Goal: Information Seeking & Learning: Learn about a topic

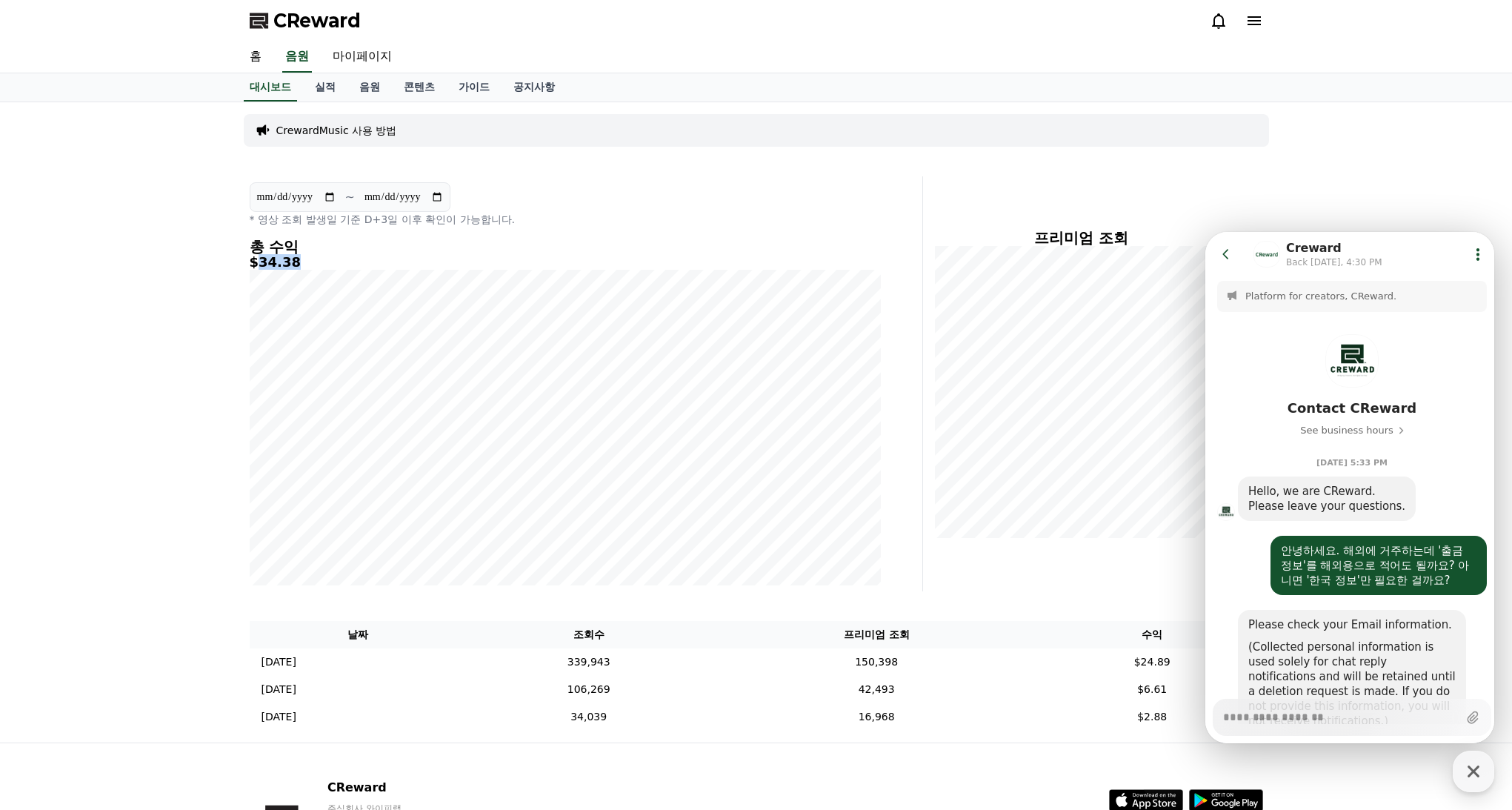
scroll to position [1732, 0]
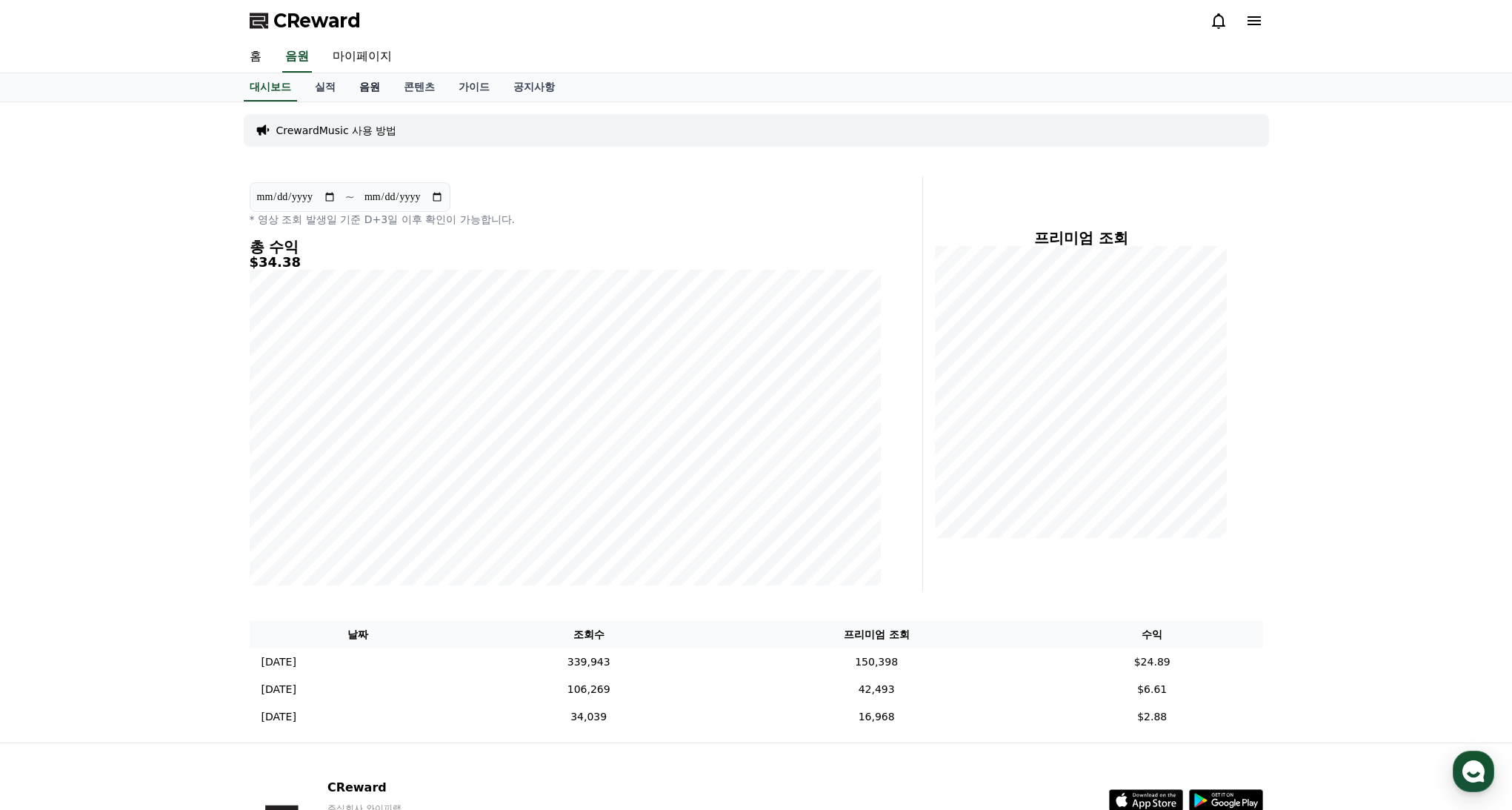
click at [361, 95] on link "음원" at bounding box center [370, 88] width 45 height 28
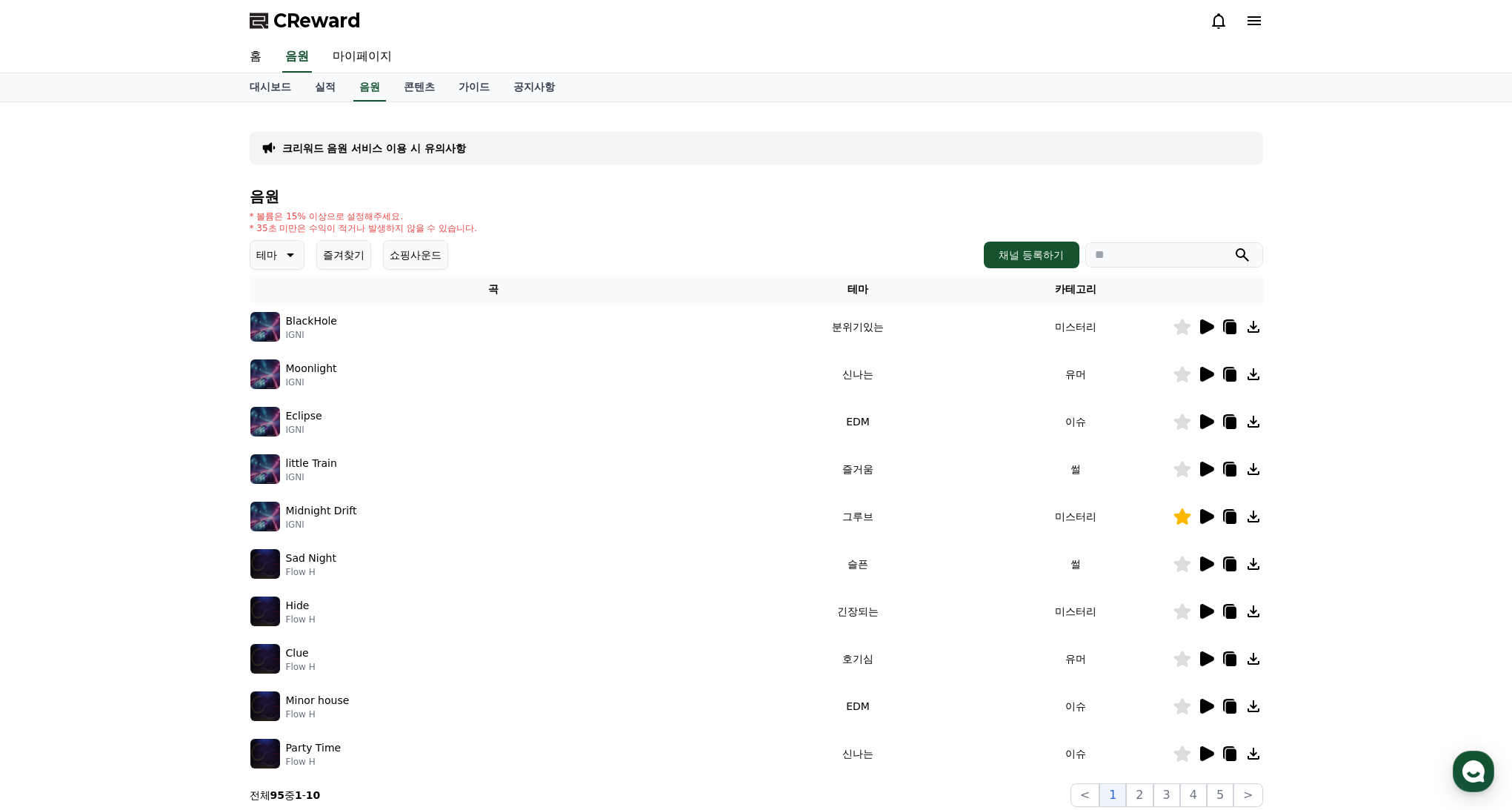
click at [1229, 516] on icon at bounding box center [1231, 518] width 10 height 12
drag, startPoint x: 482, startPoint y: 88, endPoint x: 472, endPoint y: 90, distance: 10.2
click at [502, 89] on link "공지사항" at bounding box center [534, 88] width 65 height 28
click at [472, 90] on link "가이드" at bounding box center [474, 88] width 55 height 28
click at [459, 90] on link "가이드" at bounding box center [474, 88] width 43 height 28
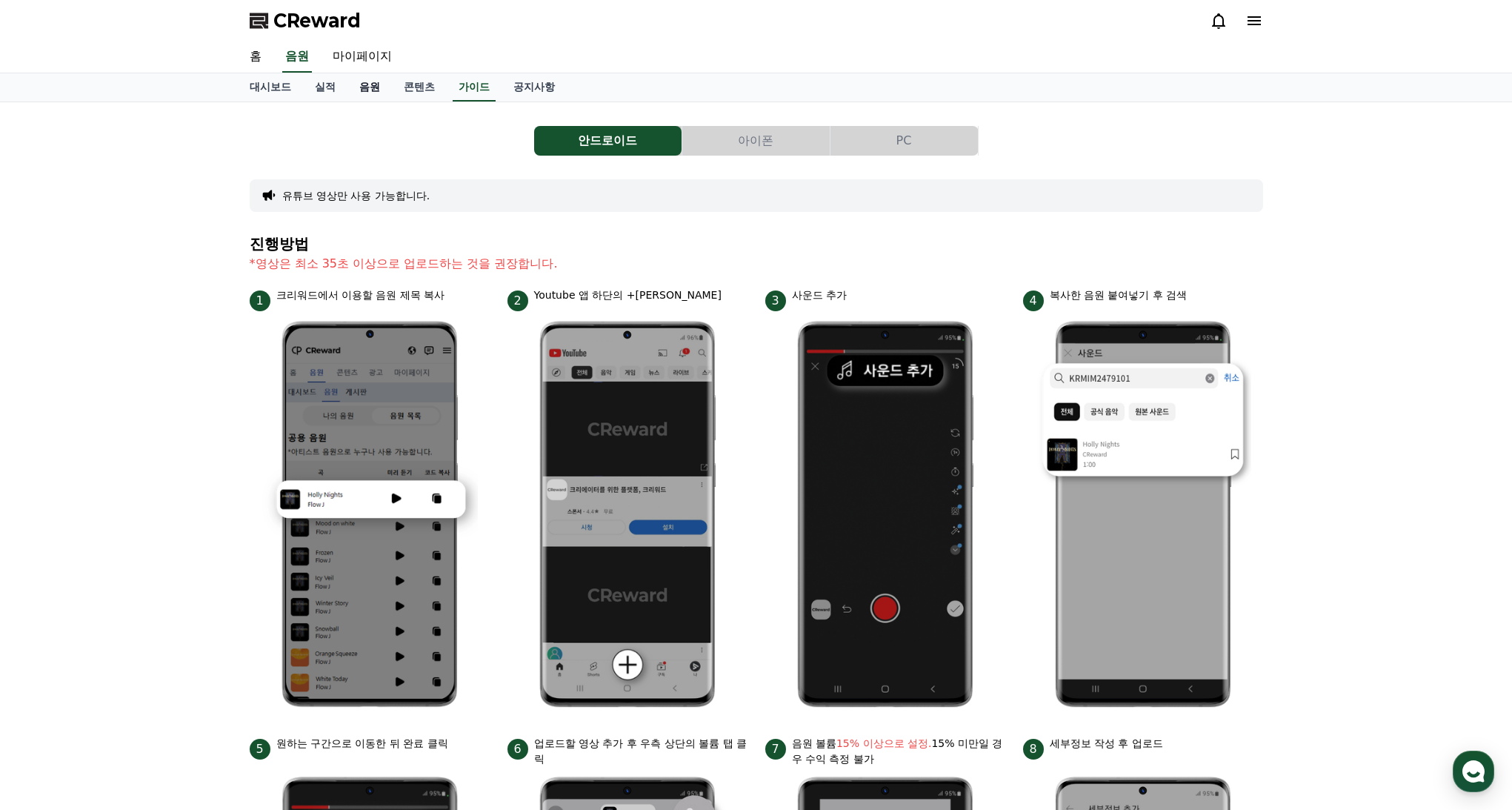
click at [358, 82] on link "음원" at bounding box center [370, 88] width 45 height 28
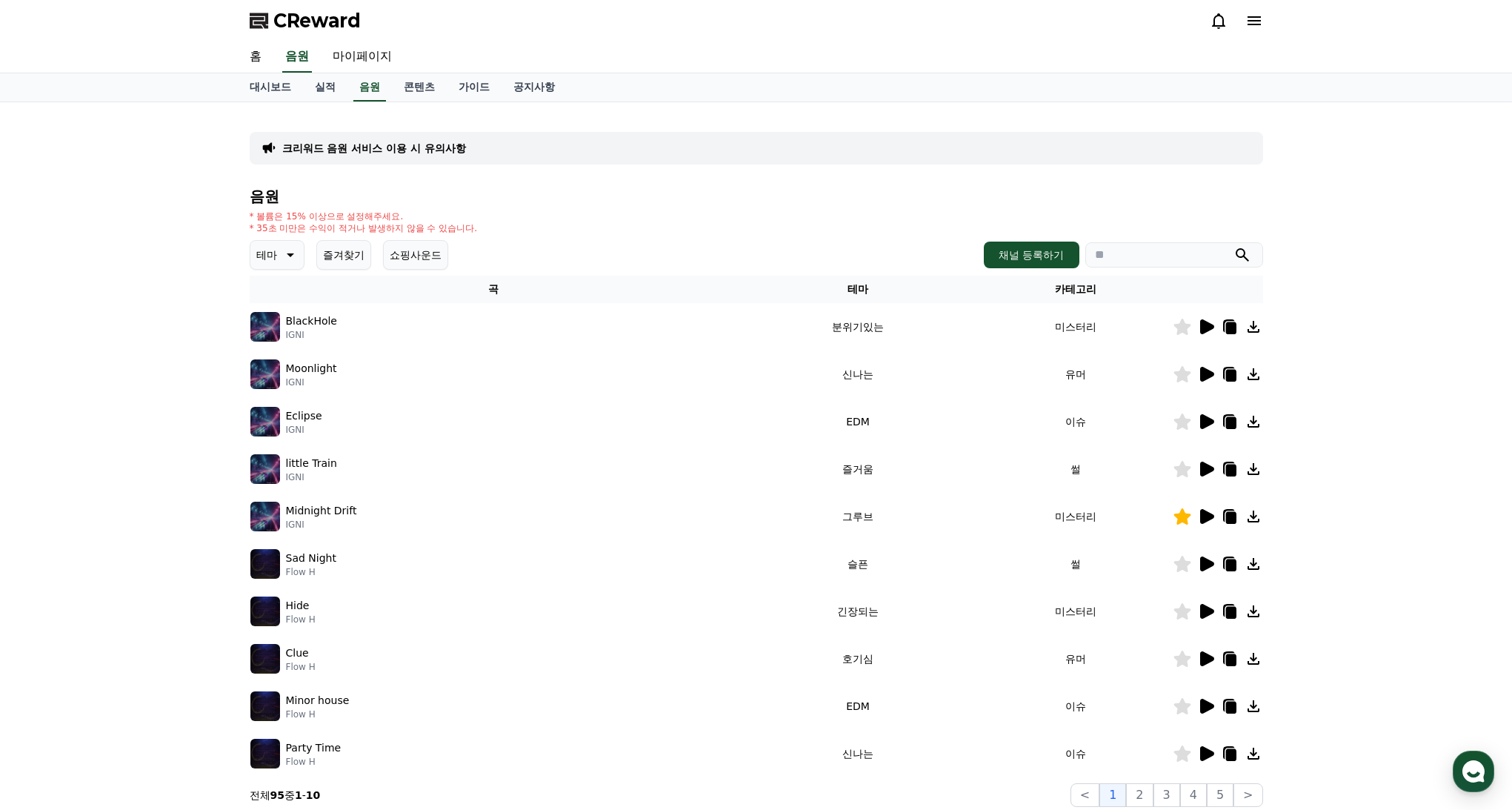
click at [407, 243] on button "쇼핑사운드" at bounding box center [416, 255] width 65 height 30
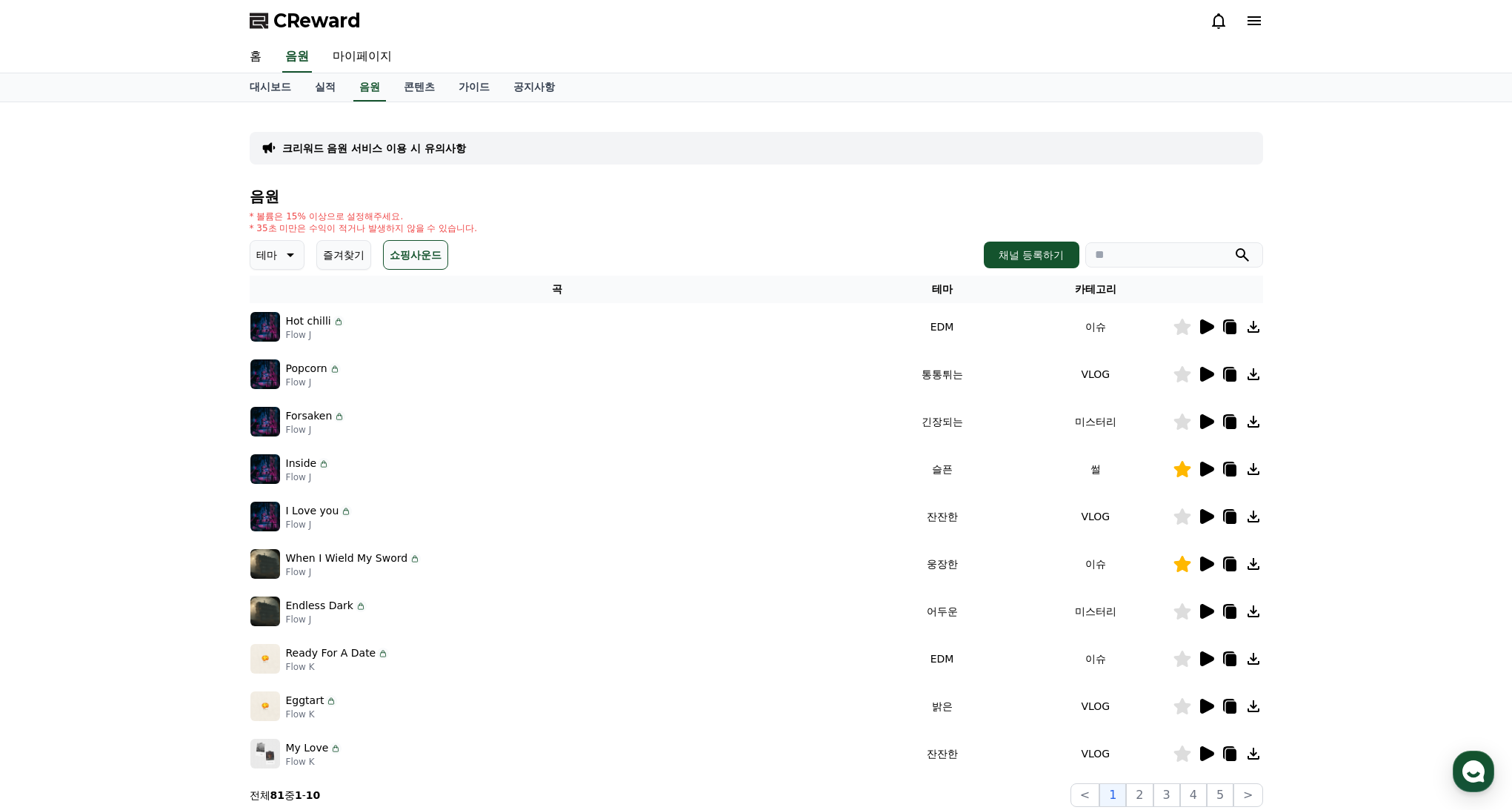
click at [1202, 467] on icon at bounding box center [1208, 468] width 14 height 15
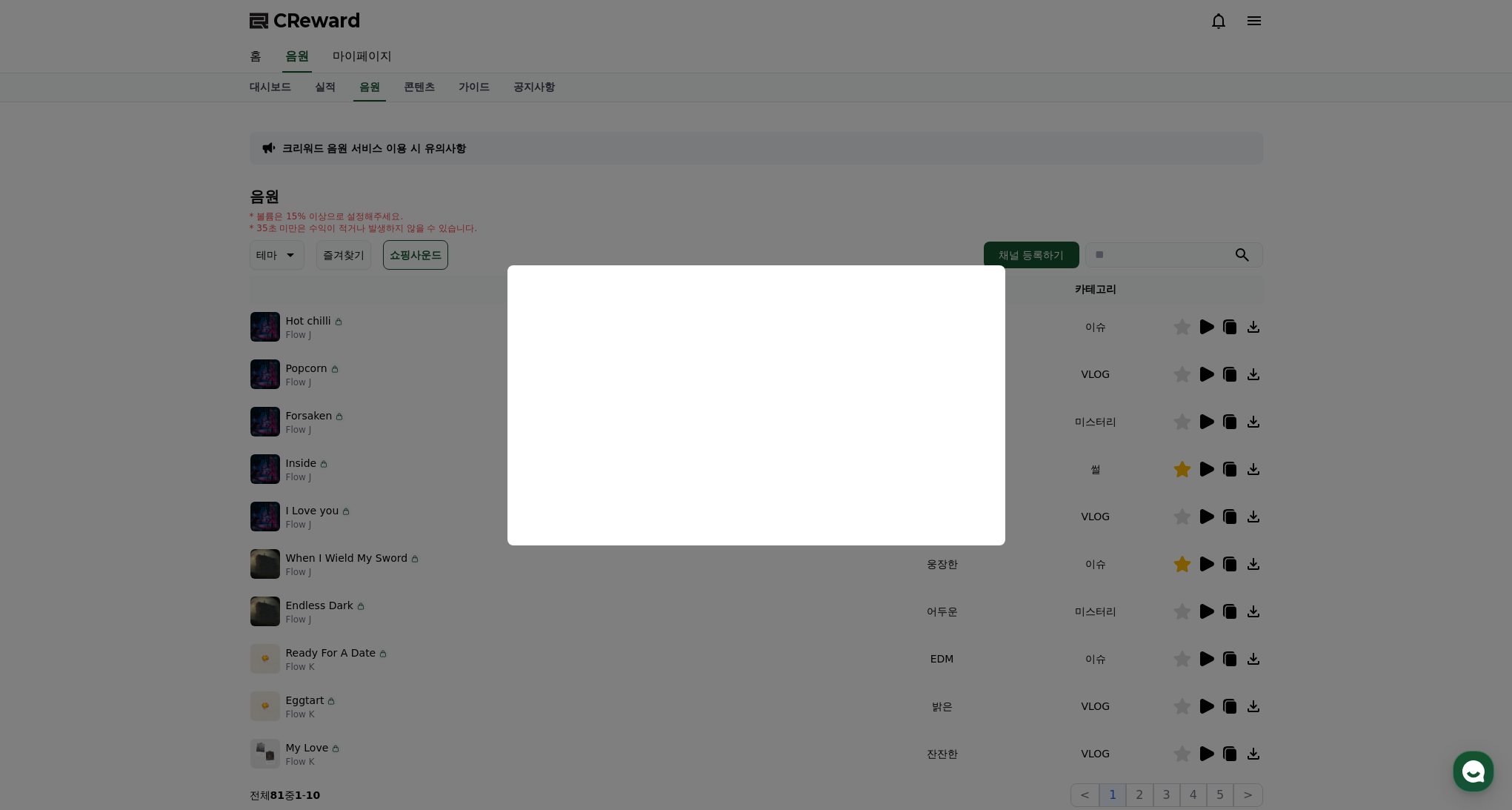
drag, startPoint x: 1365, startPoint y: 535, endPoint x: 1068, endPoint y: 562, distance: 298.2
click at [1362, 535] on button "close modal" at bounding box center [756, 405] width 1512 height 810
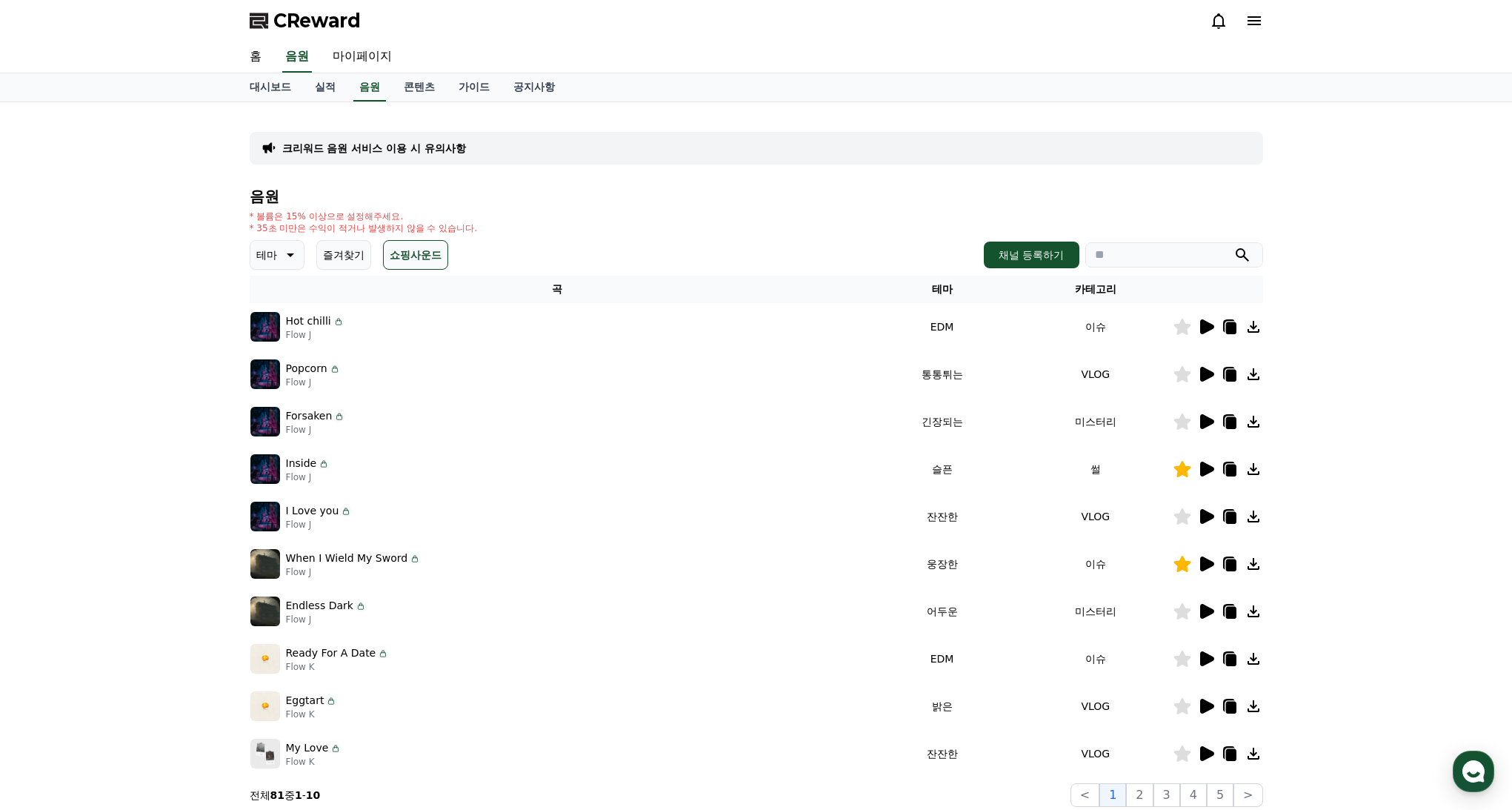
click at [395, 559] on p "When I Wield My Sword" at bounding box center [347, 559] width 123 height 15
click at [395, 560] on p "When I Wield My Sword" at bounding box center [347, 559] width 123 height 15
click at [1210, 608] on icon at bounding box center [1206, 611] width 18 height 18
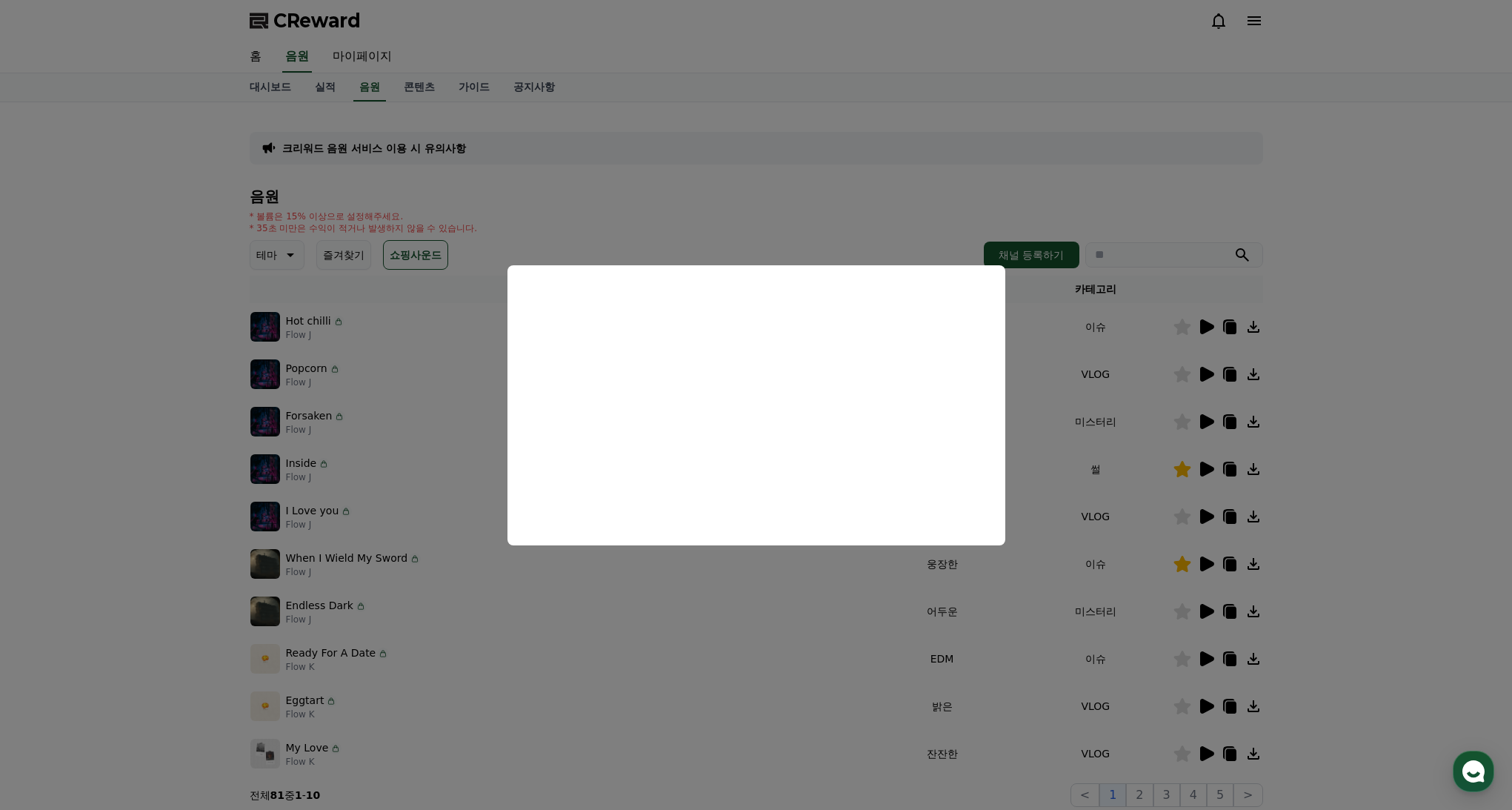
click at [728, 600] on button "close modal" at bounding box center [756, 405] width 1512 height 810
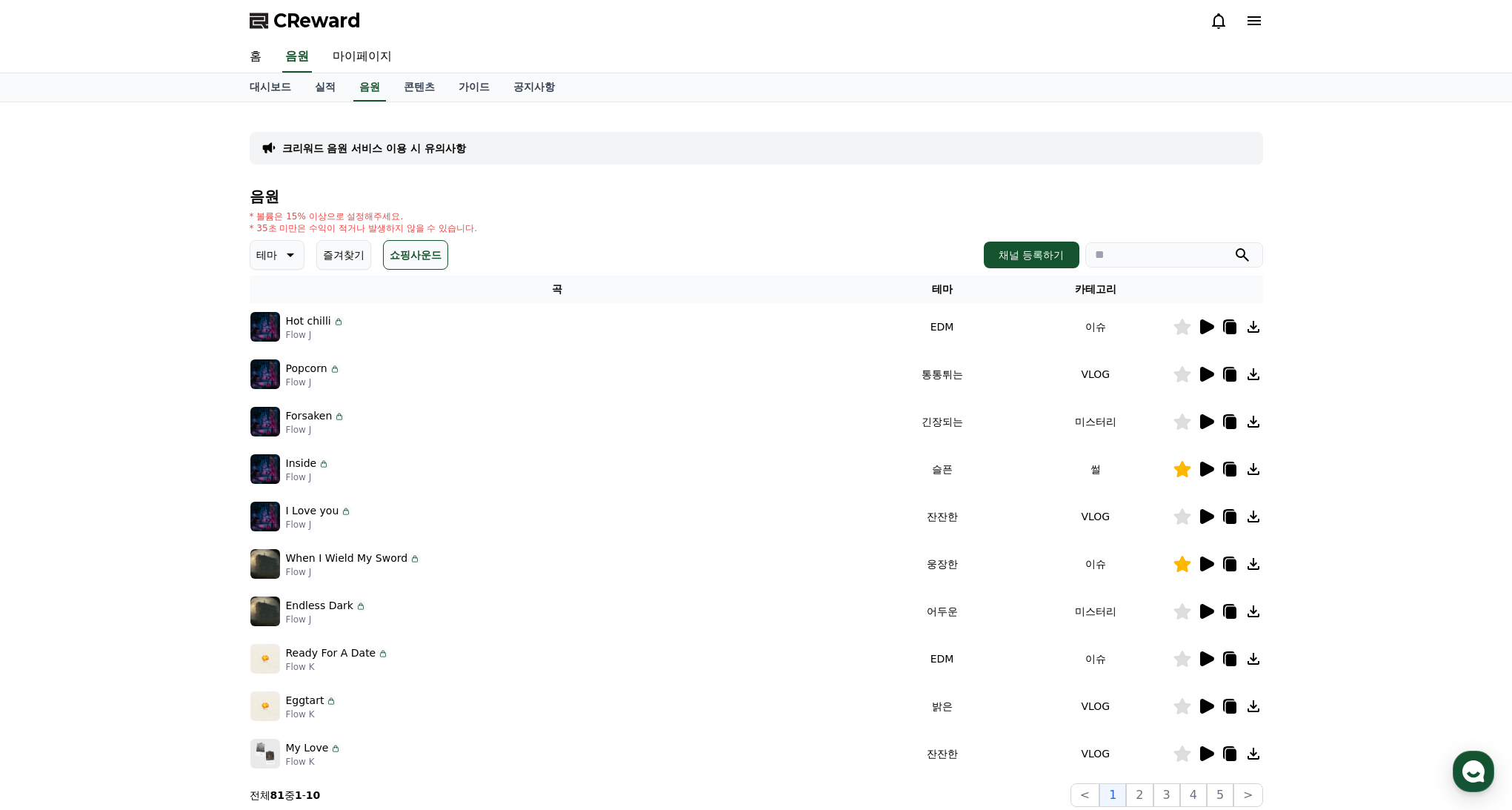
drag, startPoint x: 964, startPoint y: 324, endPoint x: 1168, endPoint y: 332, distance: 204.2
click at [967, 324] on td "EDM" at bounding box center [942, 326] width 154 height 47
click at [1203, 326] on icon at bounding box center [1208, 326] width 14 height 15
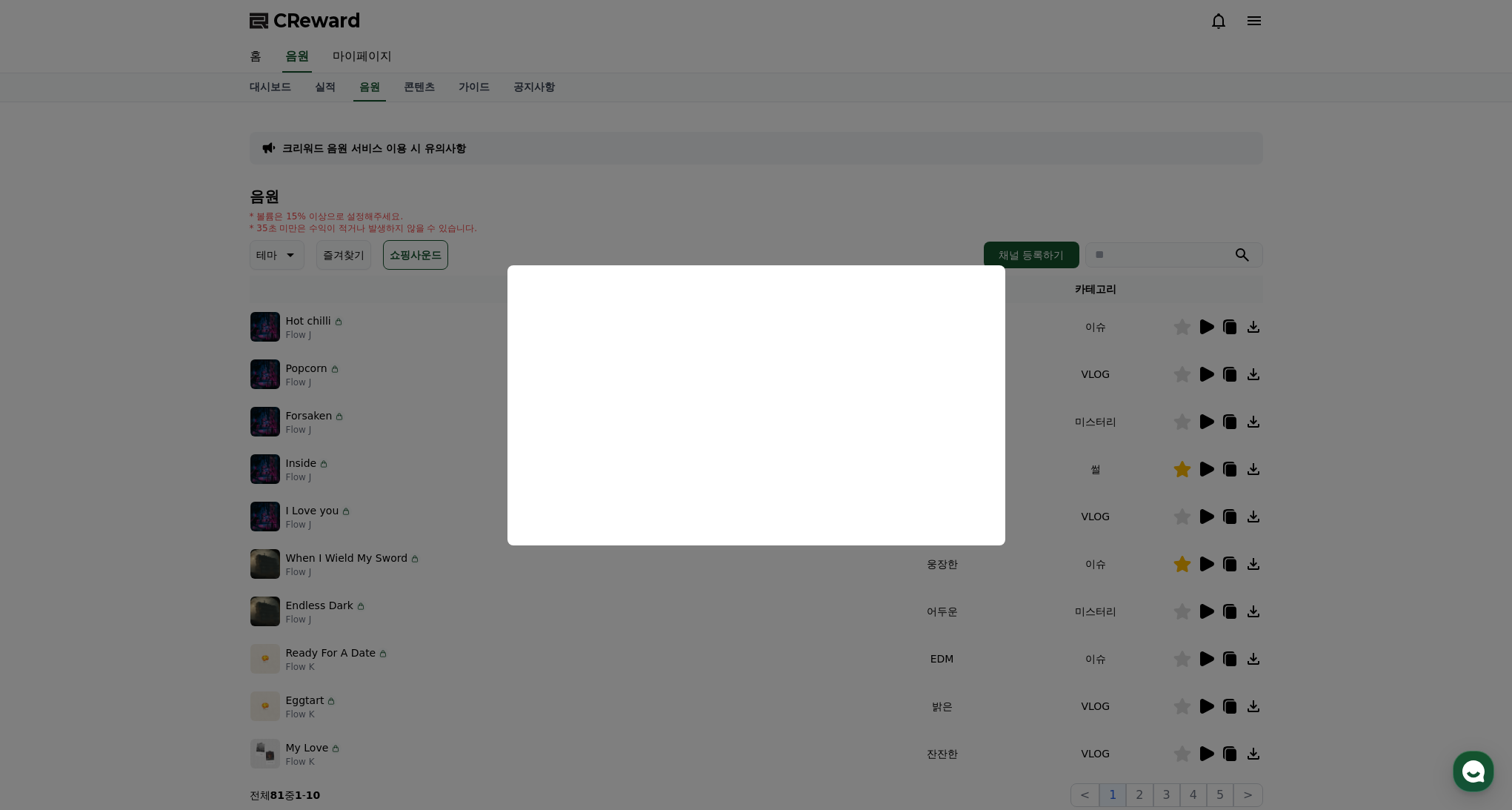
click at [1047, 379] on button "close modal" at bounding box center [756, 405] width 1512 height 810
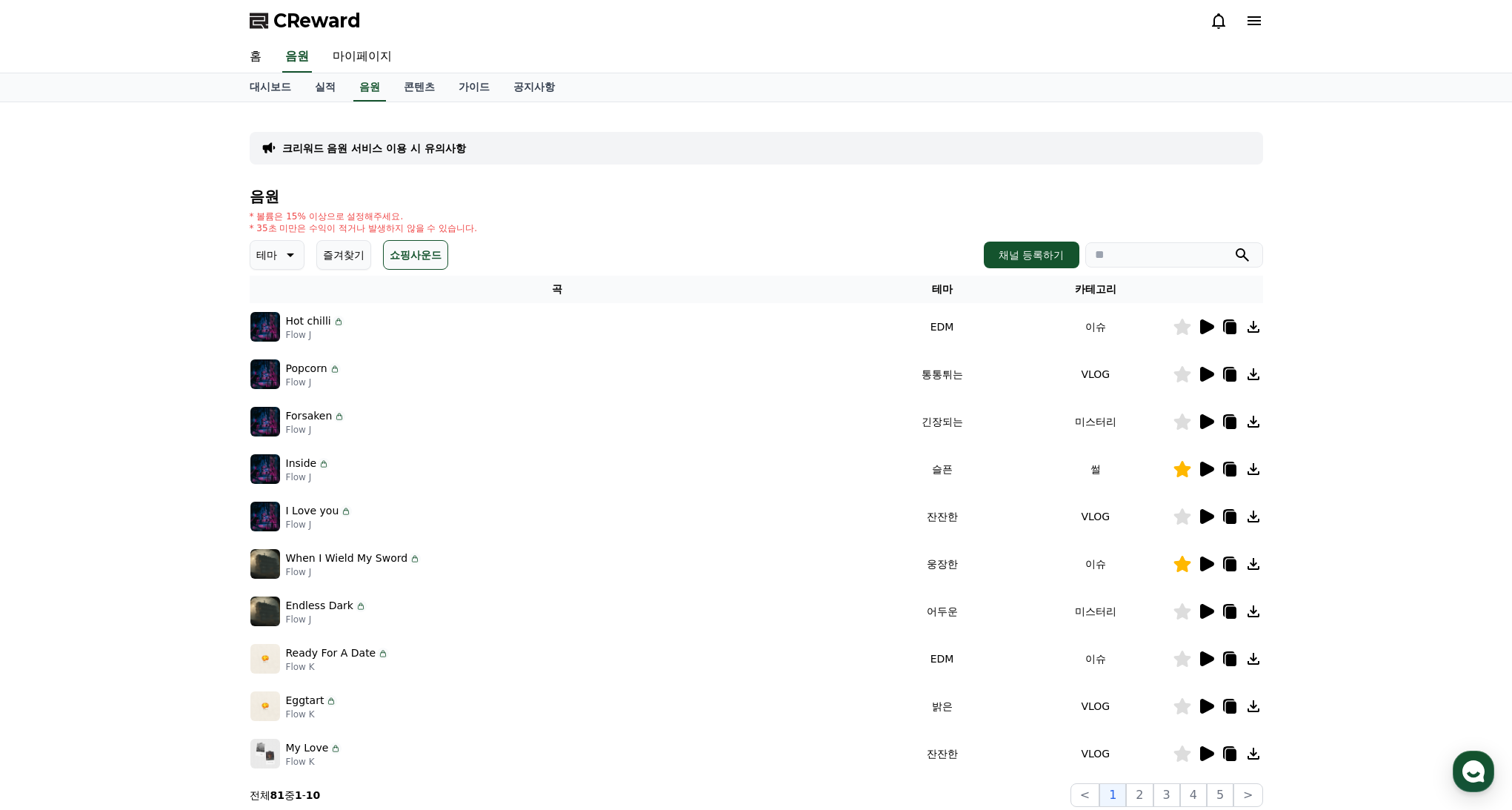
click at [403, 256] on button "쇼핑사운드" at bounding box center [416, 255] width 65 height 30
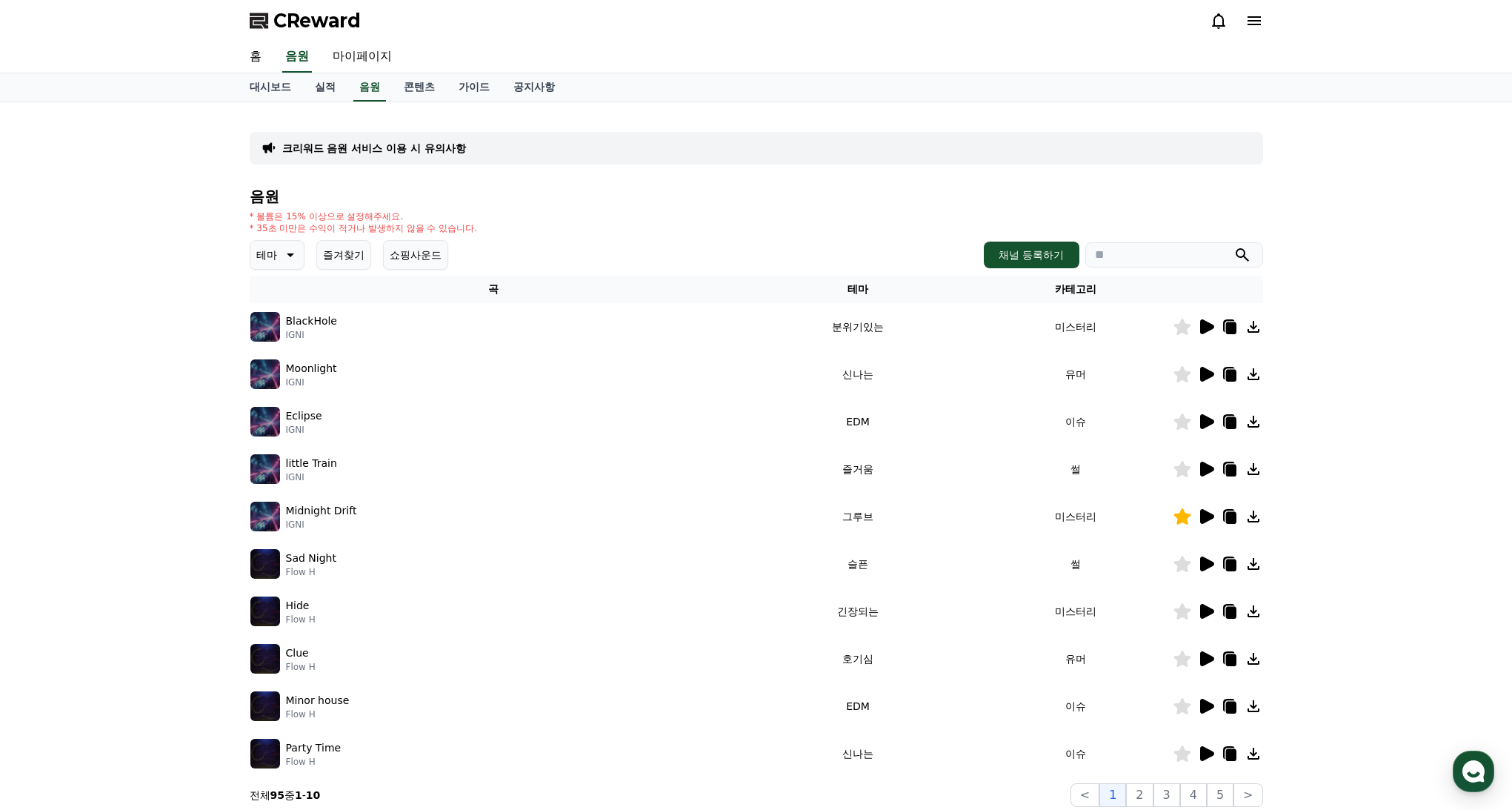
click at [292, 253] on icon at bounding box center [289, 255] width 18 height 18
click at [292, 253] on icon at bounding box center [289, 255] width 18 height 18
click at [1123, 259] on input "search" at bounding box center [1174, 255] width 178 height 25
type input "*"
type input "****"
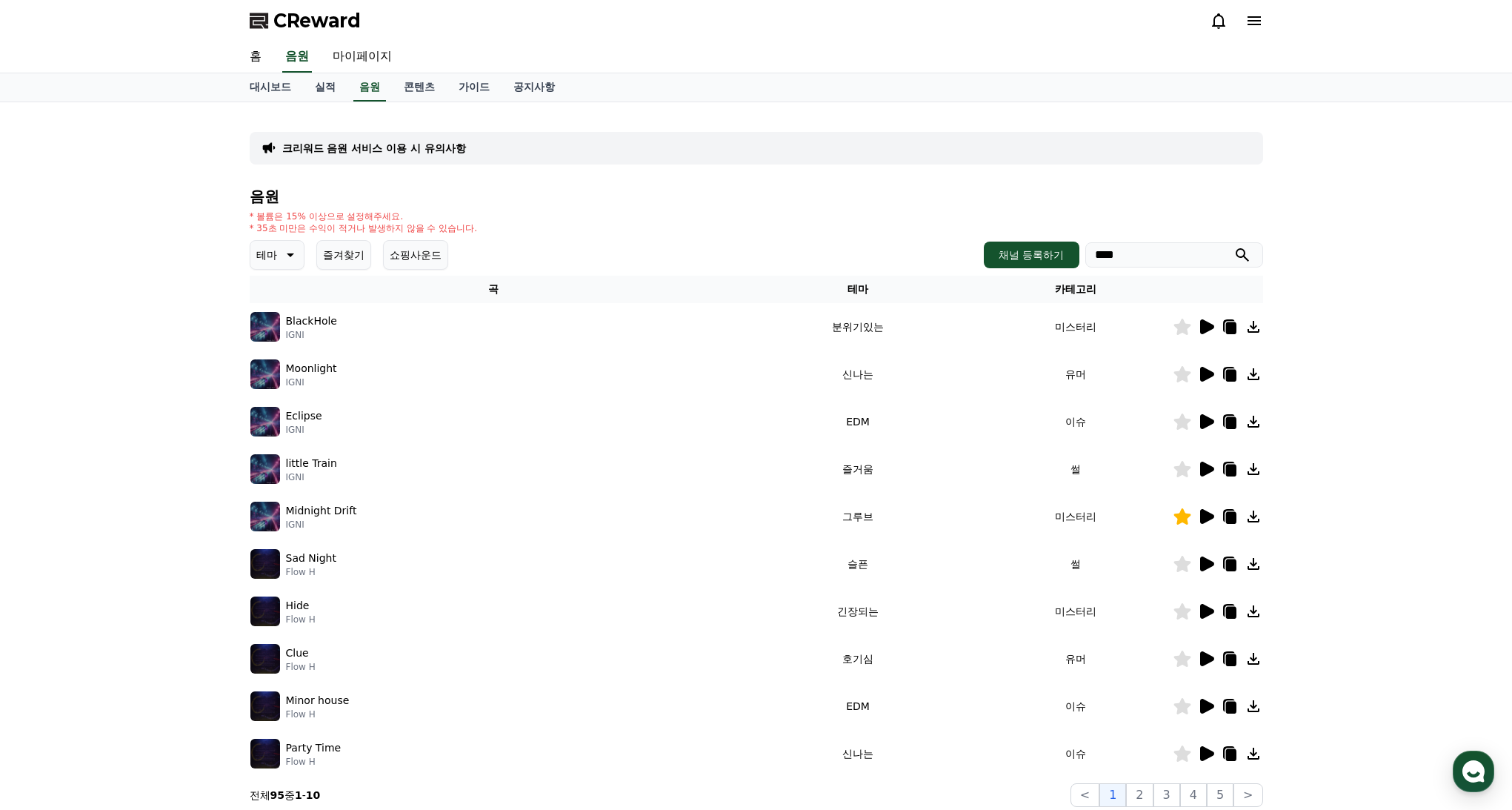
click at [1234, 246] on button "submit" at bounding box center [1243, 255] width 18 height 18
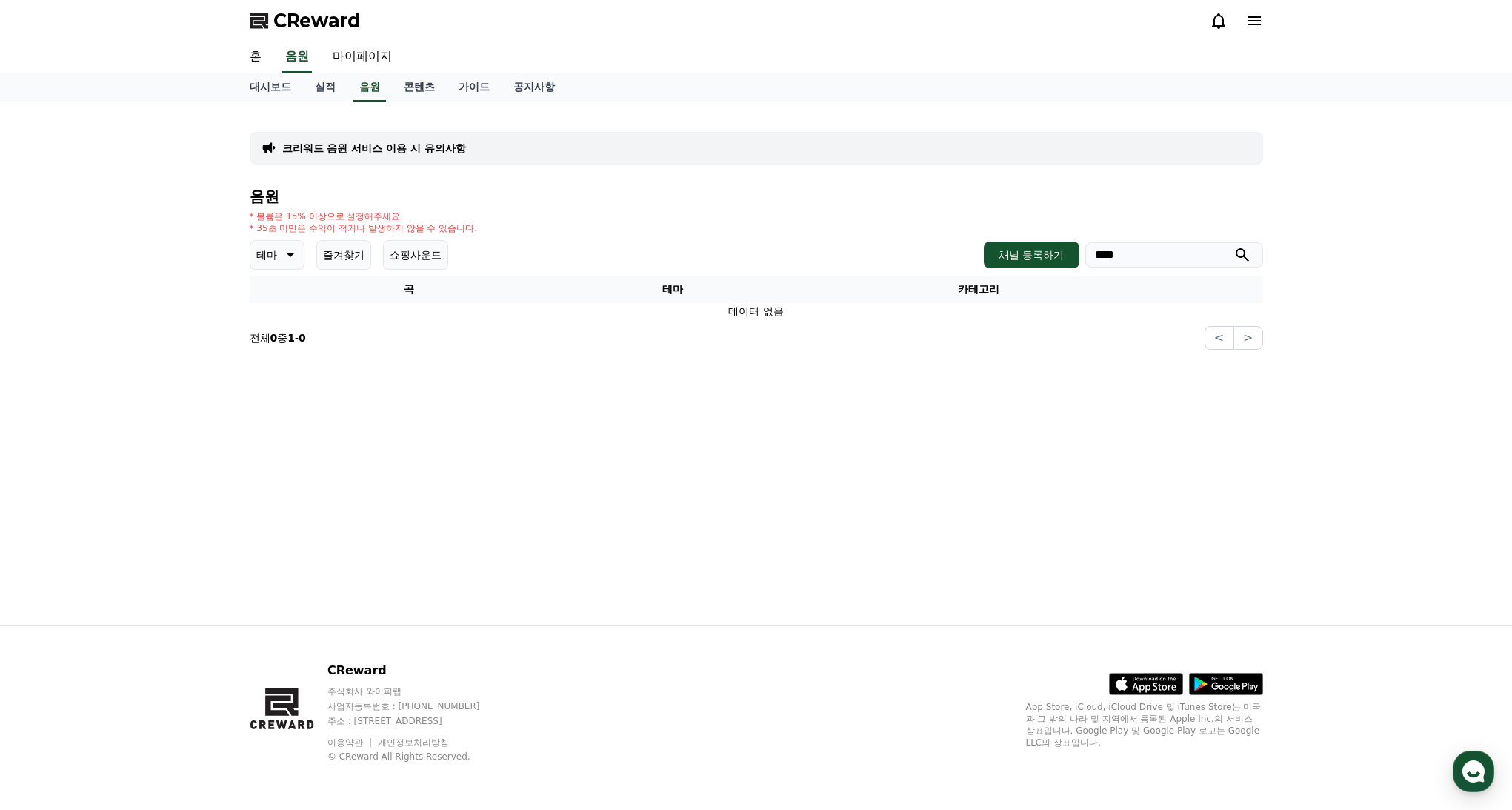
click at [1121, 260] on input "****" at bounding box center [1174, 255] width 178 height 25
click at [1121, 259] on input "****" at bounding box center [1174, 255] width 178 height 25
drag, startPoint x: 883, startPoint y: 238, endPoint x: 505, endPoint y: 287, distance: 381.2
click at [877, 238] on div "음원 * 볼륨은 15% 이상으로 설정해주세요. * 35초 미만은 수익이 적거나 발생하지 않을 수 있습니다. 테마 즐겨찾기 쇼핑사운드 채널 등록…" at bounding box center [756, 269] width 1014 height 161
click at [335, 260] on button "즐겨찾기" at bounding box center [344, 255] width 55 height 30
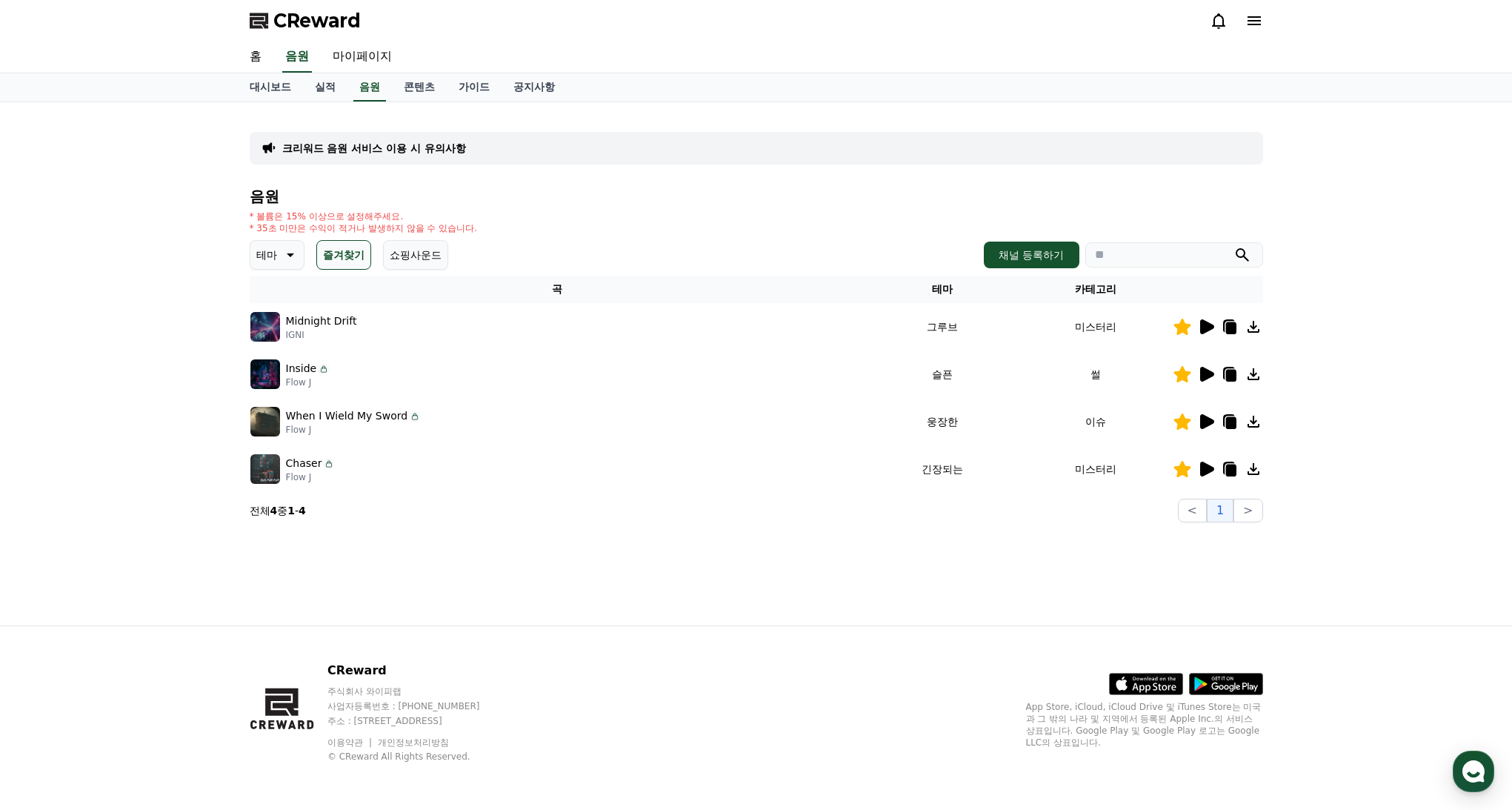
click at [1209, 325] on icon at bounding box center [1208, 326] width 14 height 15
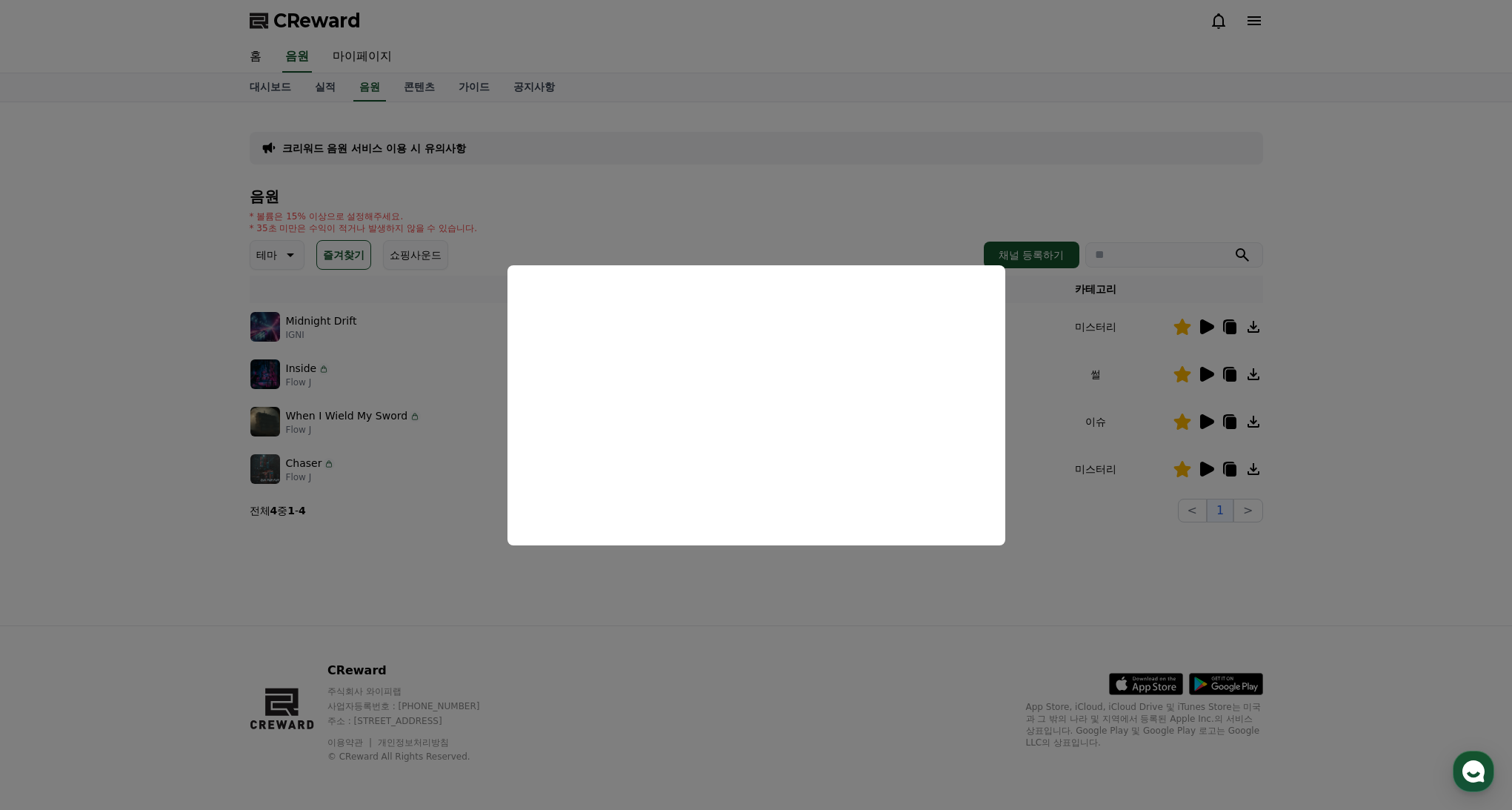
click at [420, 516] on button "close modal" at bounding box center [756, 405] width 1512 height 810
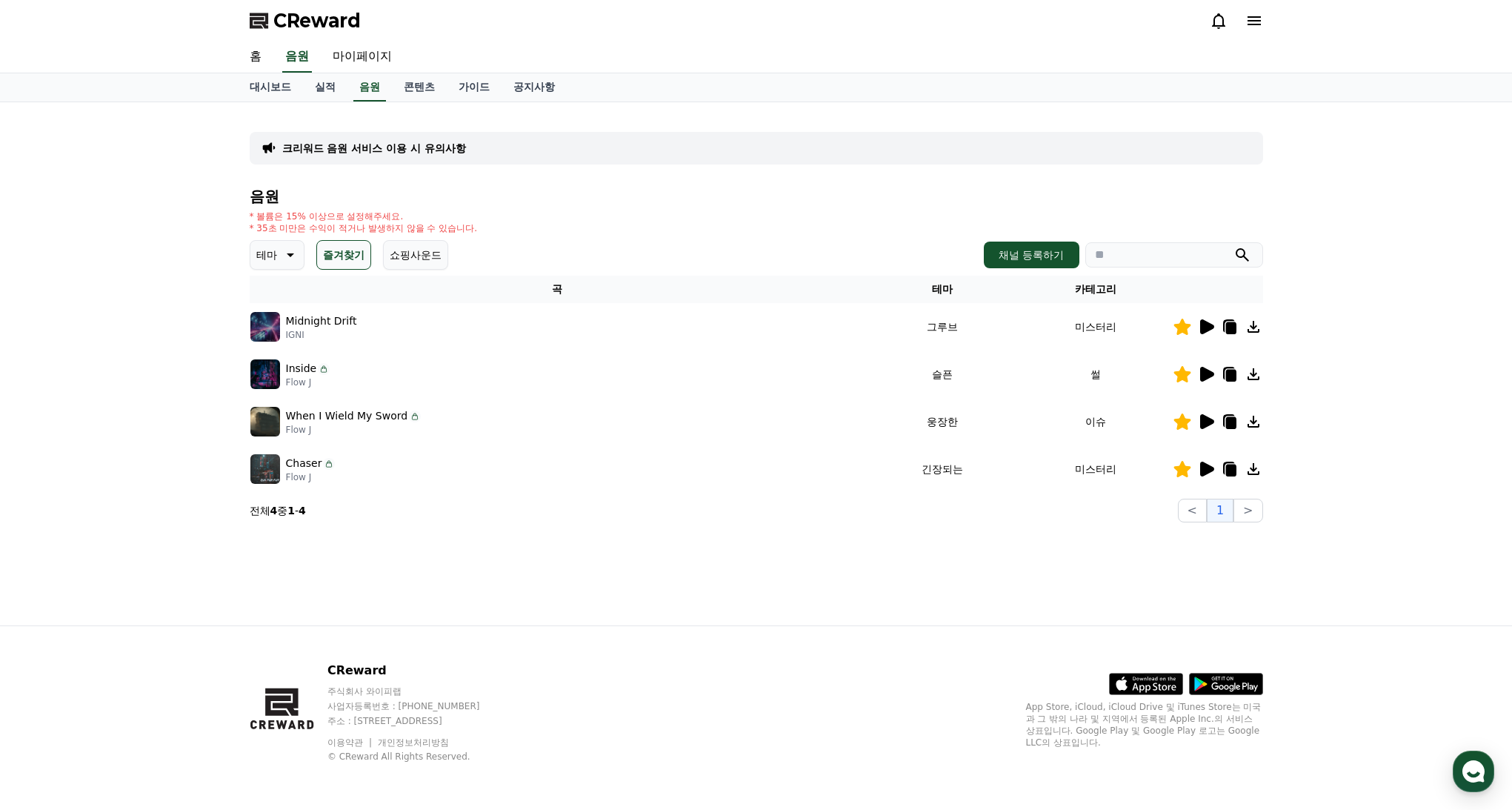
click at [448, 382] on div "Inside Flow J" at bounding box center [557, 374] width 614 height 30
click at [1206, 375] on icon at bounding box center [1208, 374] width 14 height 15
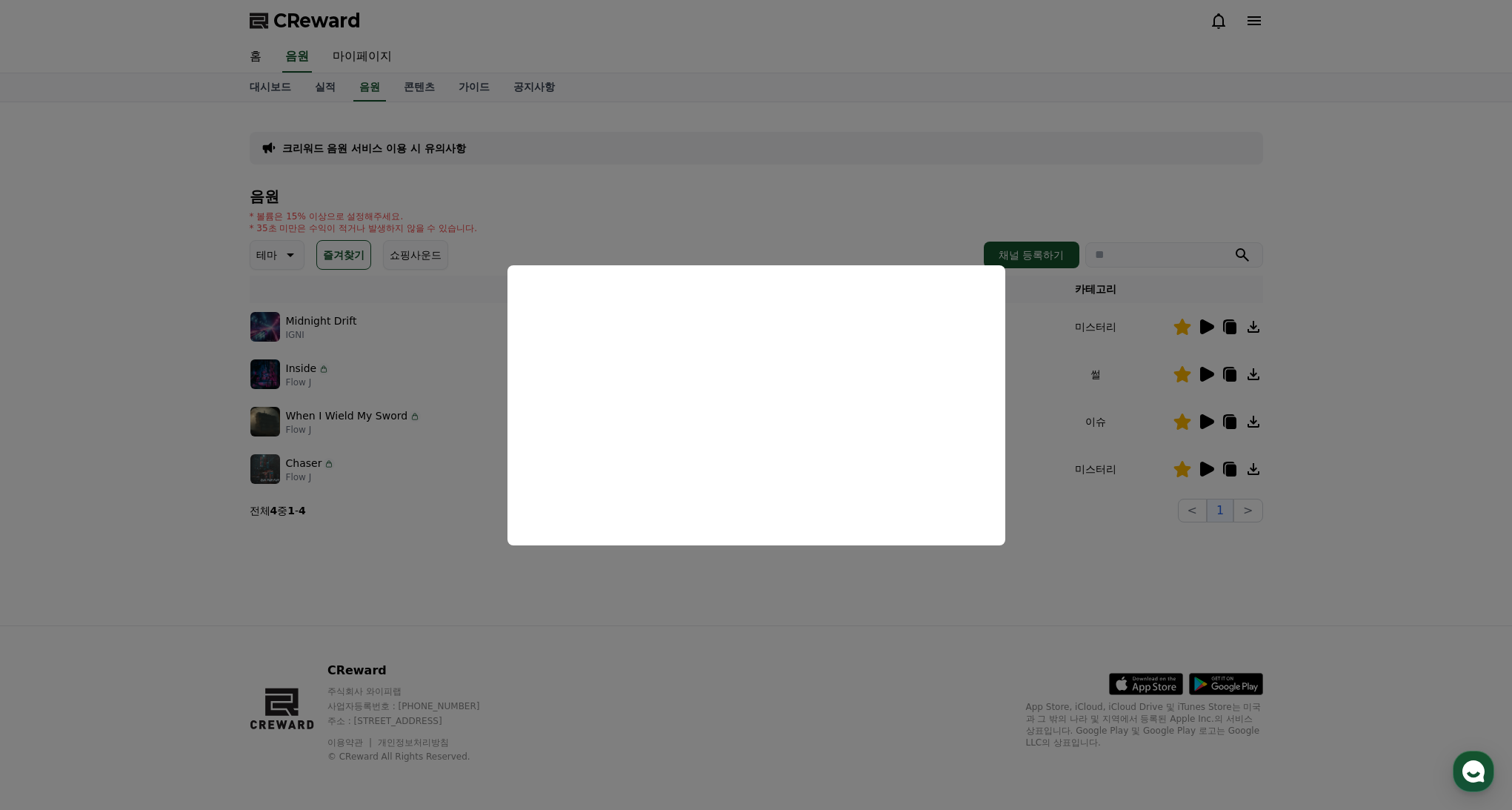
click at [738, 581] on button "close modal" at bounding box center [756, 405] width 1512 height 810
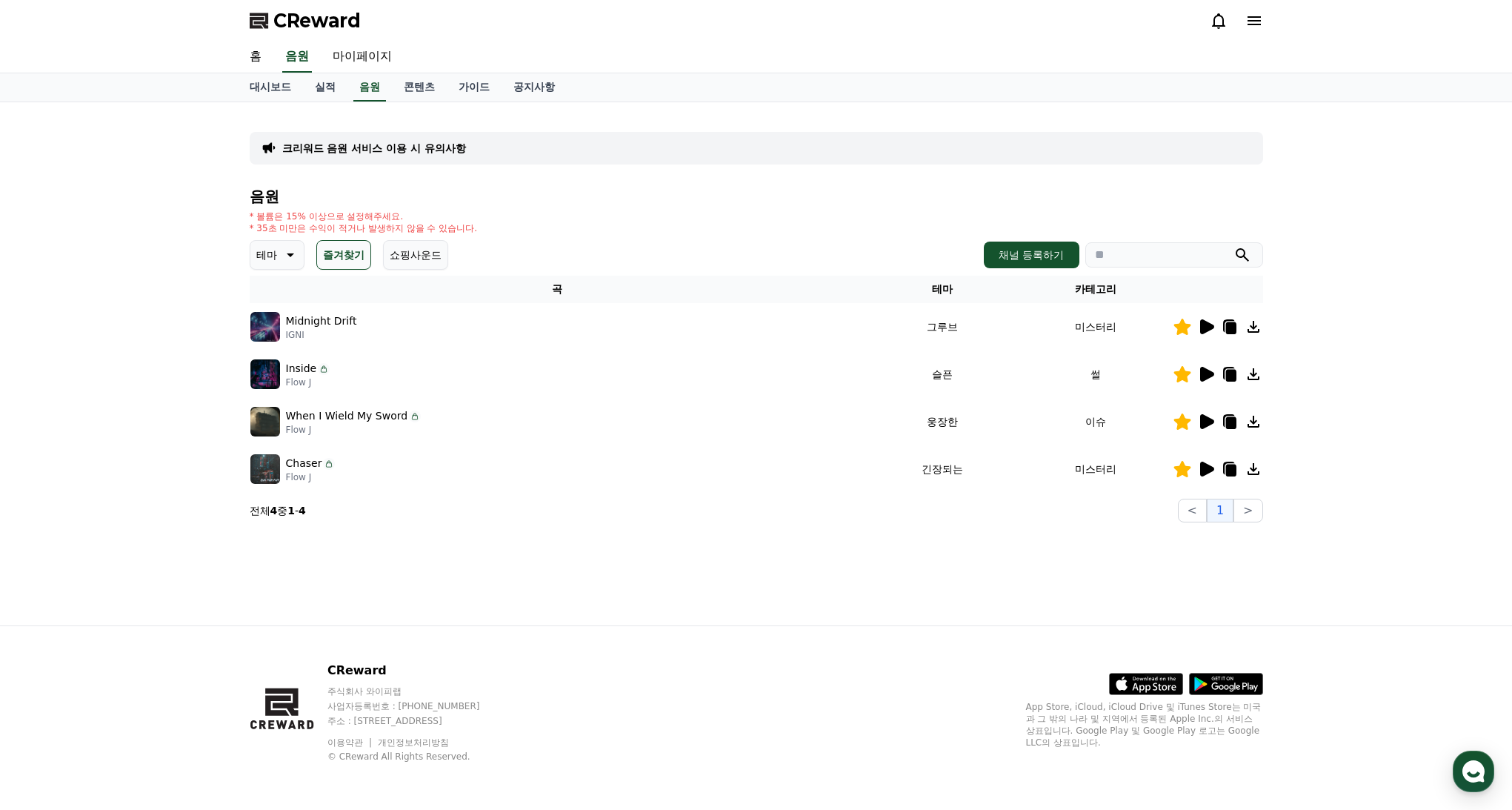
click at [412, 146] on p "크리워드 음원 서비스 이용 시 유의사항" at bounding box center [374, 148] width 184 height 15
